Goal: Navigation & Orientation: Understand site structure

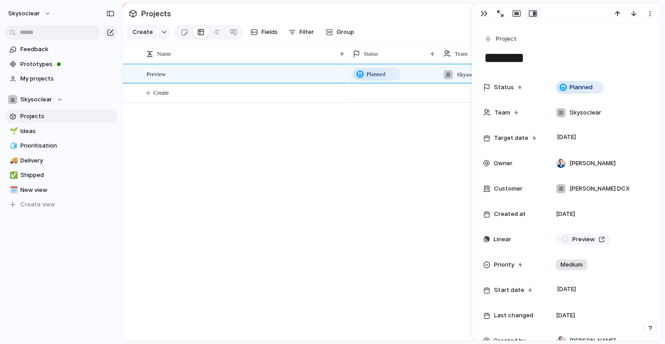
scroll to position [172, 0]
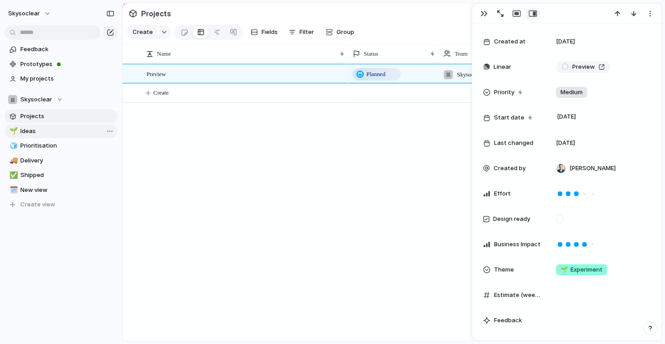
click at [40, 128] on span "Ideas" at bounding box center [67, 131] width 94 height 9
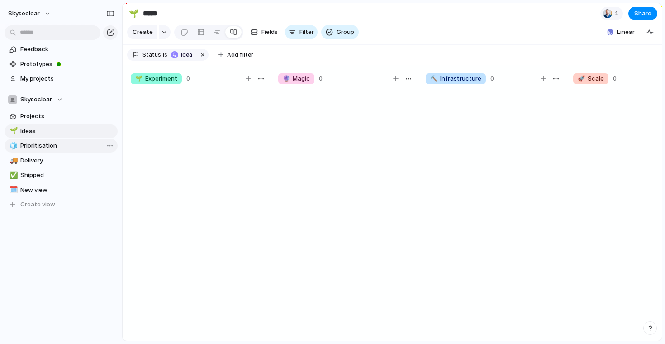
click at [37, 148] on span "Prioritisation" at bounding box center [67, 145] width 94 height 9
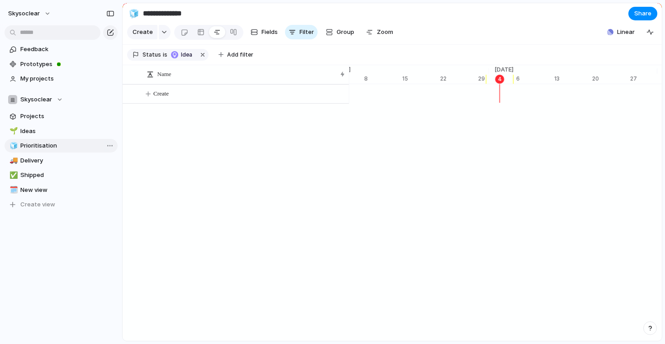
scroll to position [0, 5809]
click at [33, 163] on span "Delivery" at bounding box center [67, 160] width 94 height 9
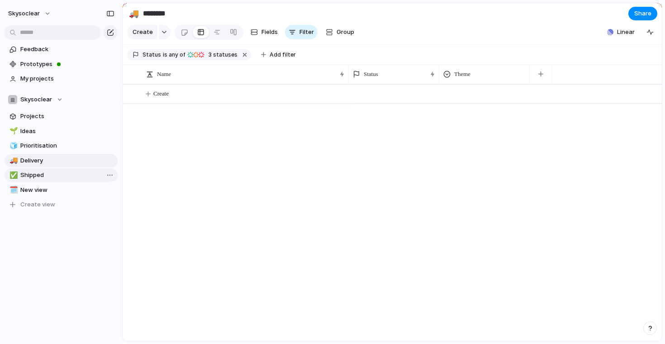
click at [31, 175] on span "Shipped" at bounding box center [67, 175] width 94 height 9
type input "*******"
click at [33, 184] on link "🗓️ New view" at bounding box center [61, 190] width 113 height 14
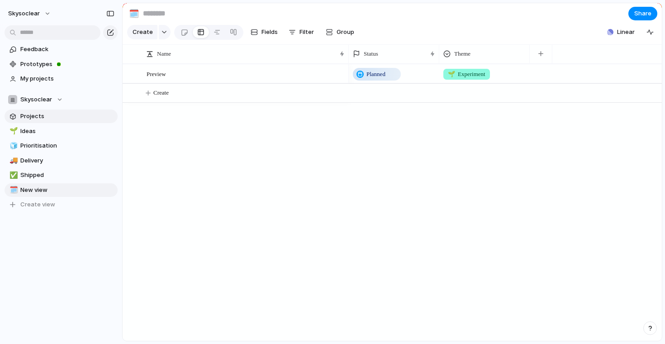
click at [33, 115] on span "Projects" at bounding box center [67, 116] width 94 height 9
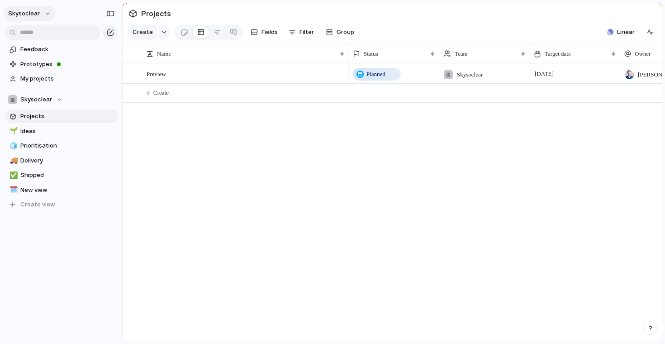
click at [48, 12] on button "skysoclear" at bounding box center [30, 13] width 52 height 14
click at [48, 12] on div "Settings Invite members Change theme Sign out" at bounding box center [332, 172] width 665 height 344
click at [157, 69] on span "Preview" at bounding box center [156, 73] width 19 height 10
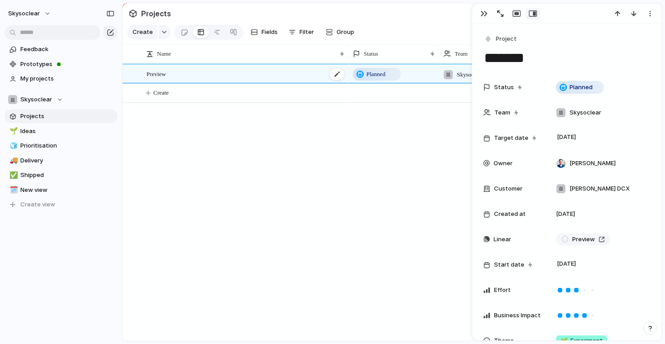
click at [160, 75] on span "Preview" at bounding box center [156, 73] width 19 height 10
